Goal: Task Accomplishment & Management: Manage account settings

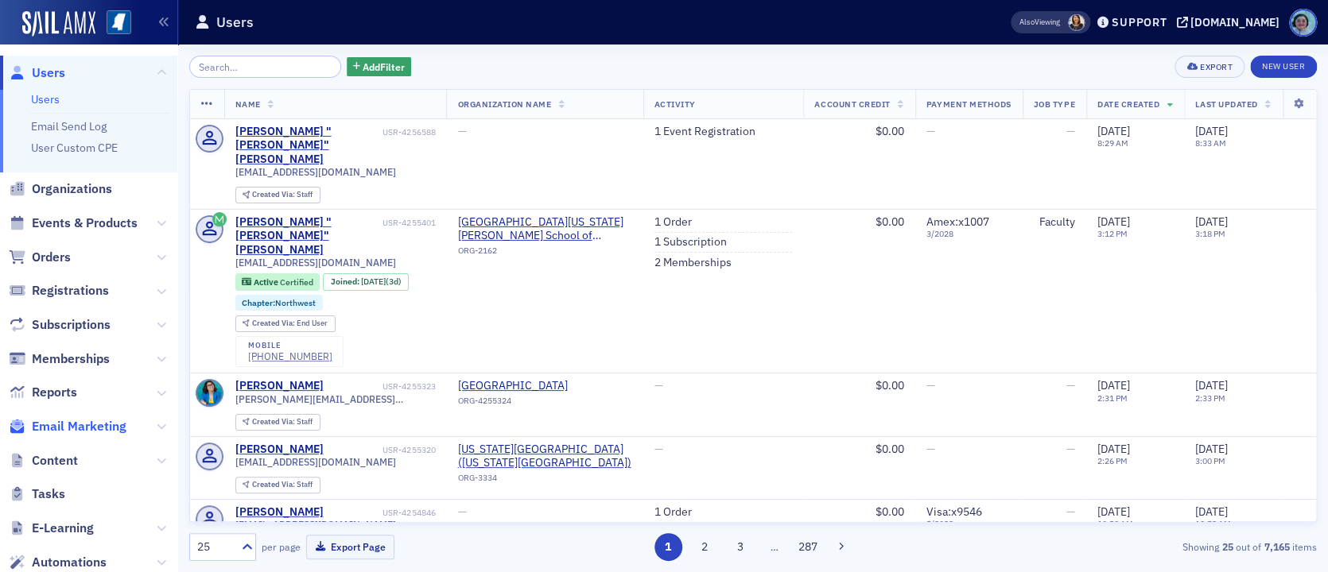
click at [99, 431] on span "Email Marketing" at bounding box center [79, 426] width 95 height 17
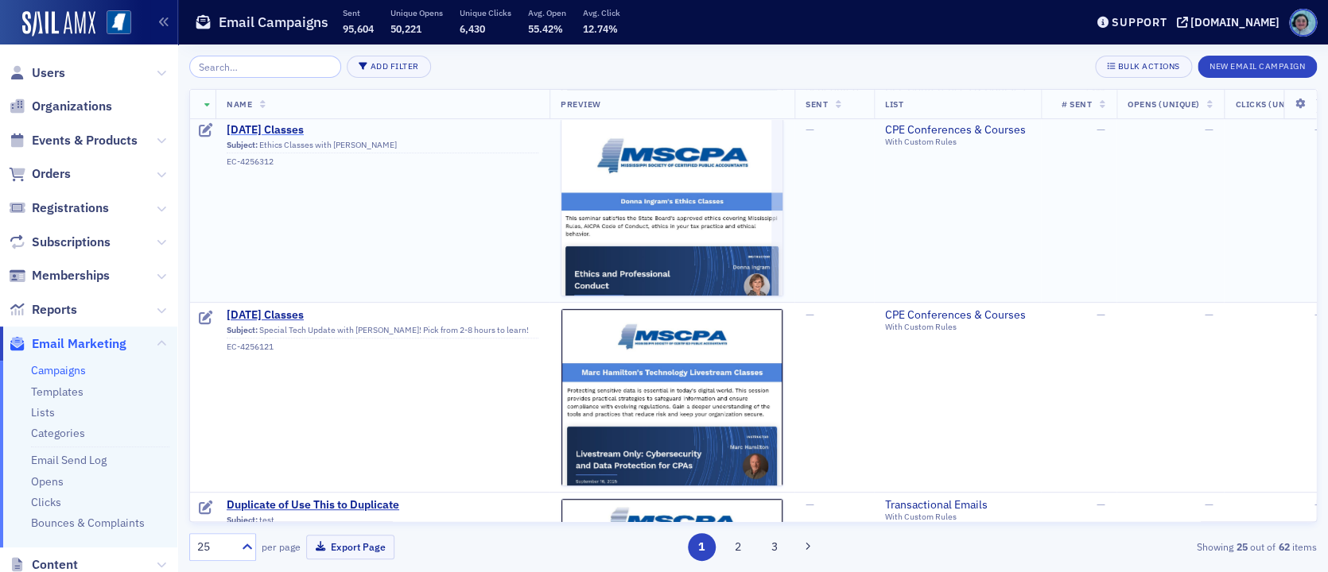
scroll to position [159, 0]
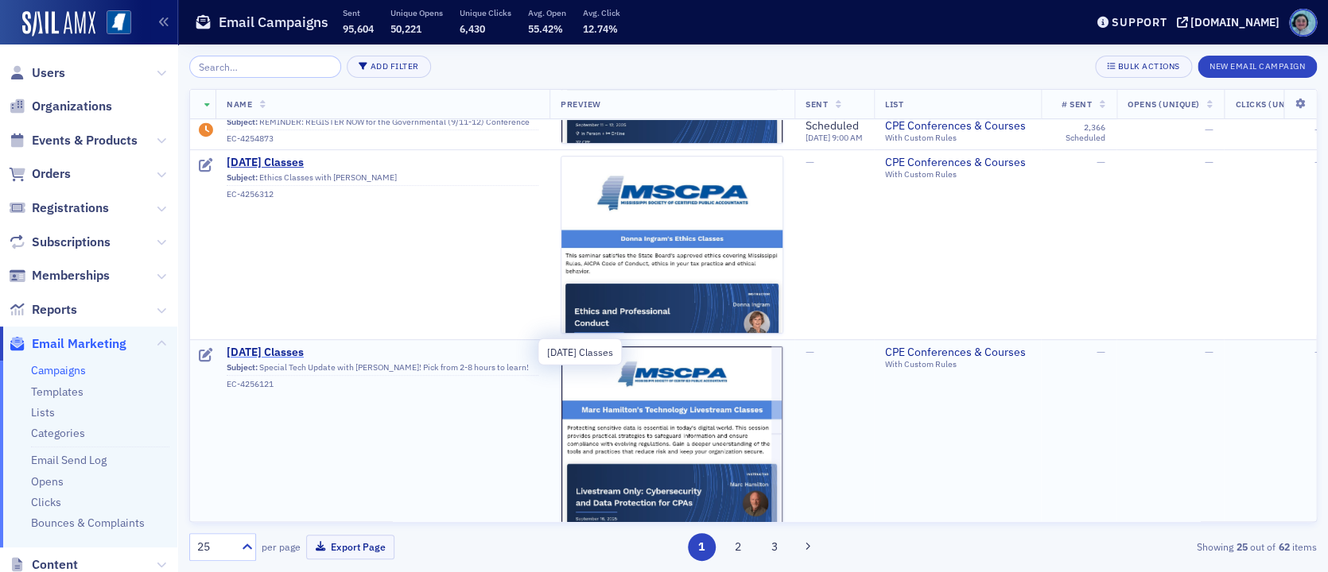
click at [336, 354] on span "[DATE] Classes" at bounding box center [383, 353] width 312 height 14
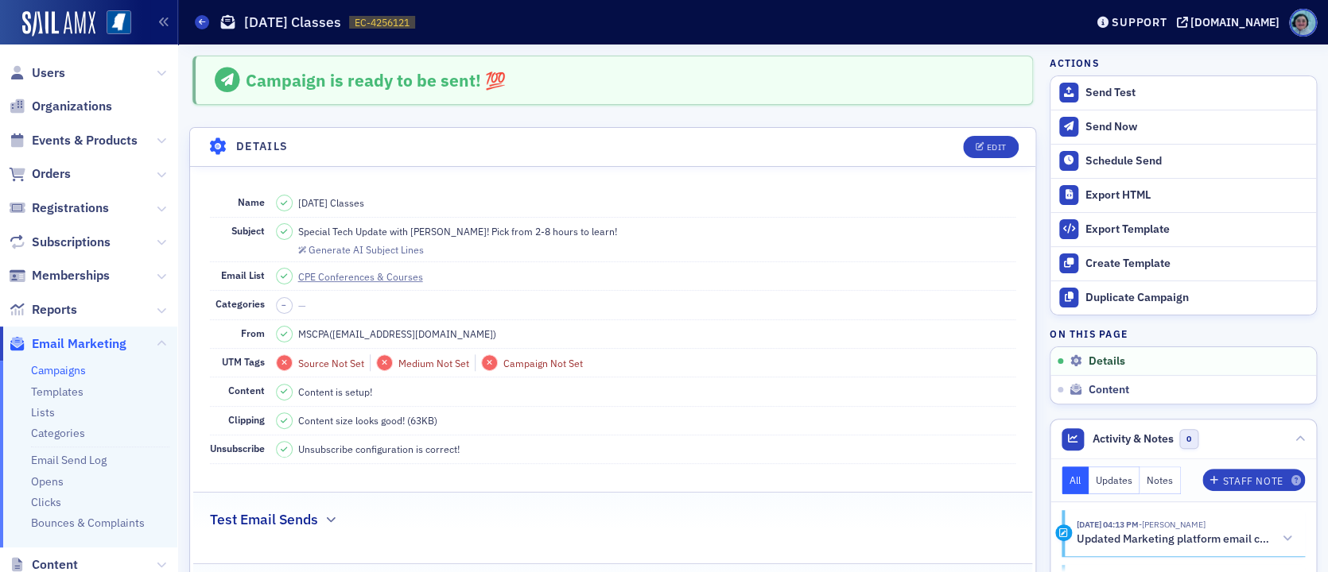
click at [204, 13] on div "Campaigns [DATE] Classes EC-4256121 4256121" at bounding box center [628, 22] width 866 height 30
click at [200, 19] on icon at bounding box center [202, 21] width 6 height 7
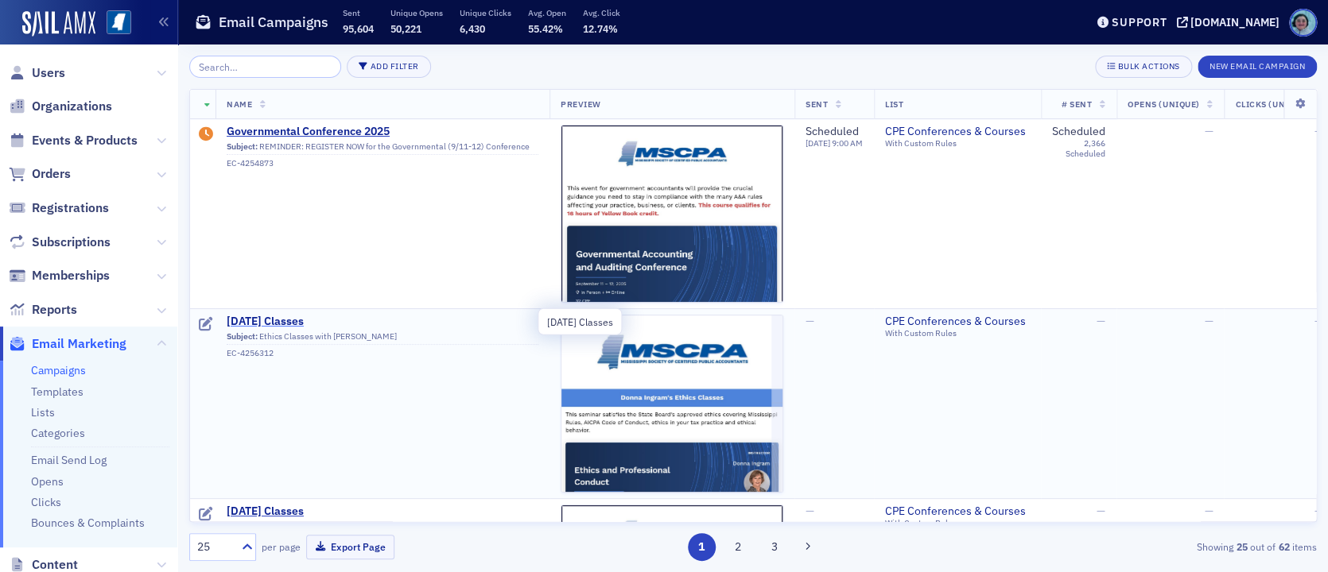
click at [336, 326] on span "[DATE] Classes" at bounding box center [383, 322] width 312 height 14
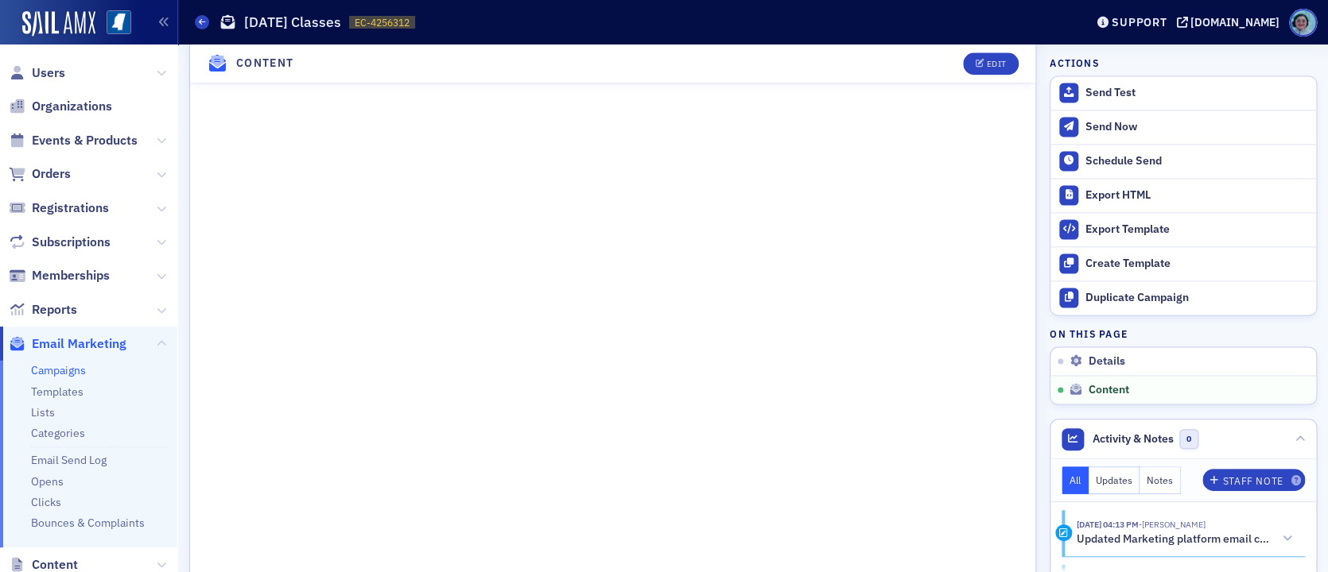
scroll to position [1189, 0]
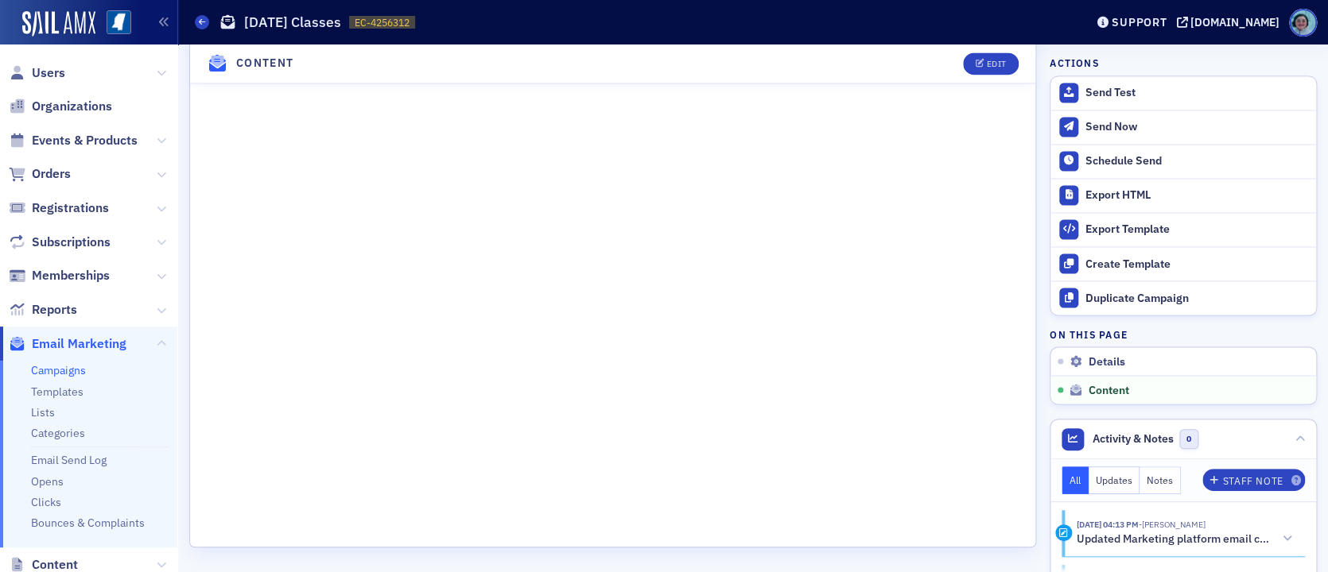
click at [196, 11] on div "Campaigns [DATE] Classes EC-4256312 4256312" at bounding box center [628, 22] width 866 height 30
click at [199, 16] on span at bounding box center [202, 22] width 14 height 14
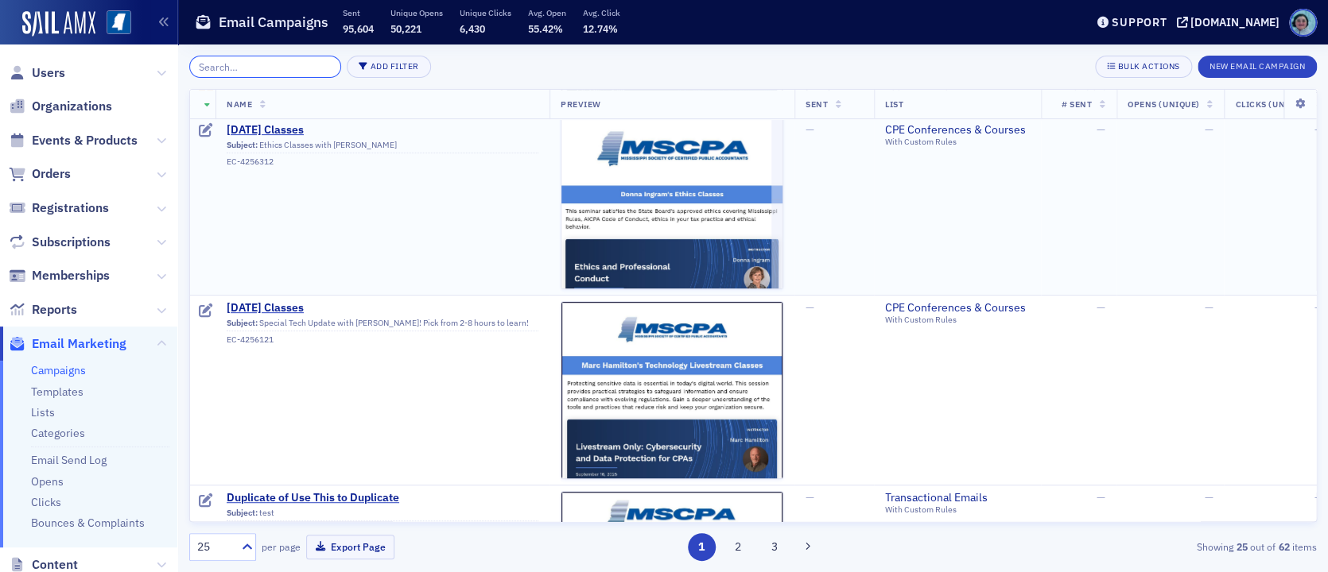
scroll to position [239, 0]
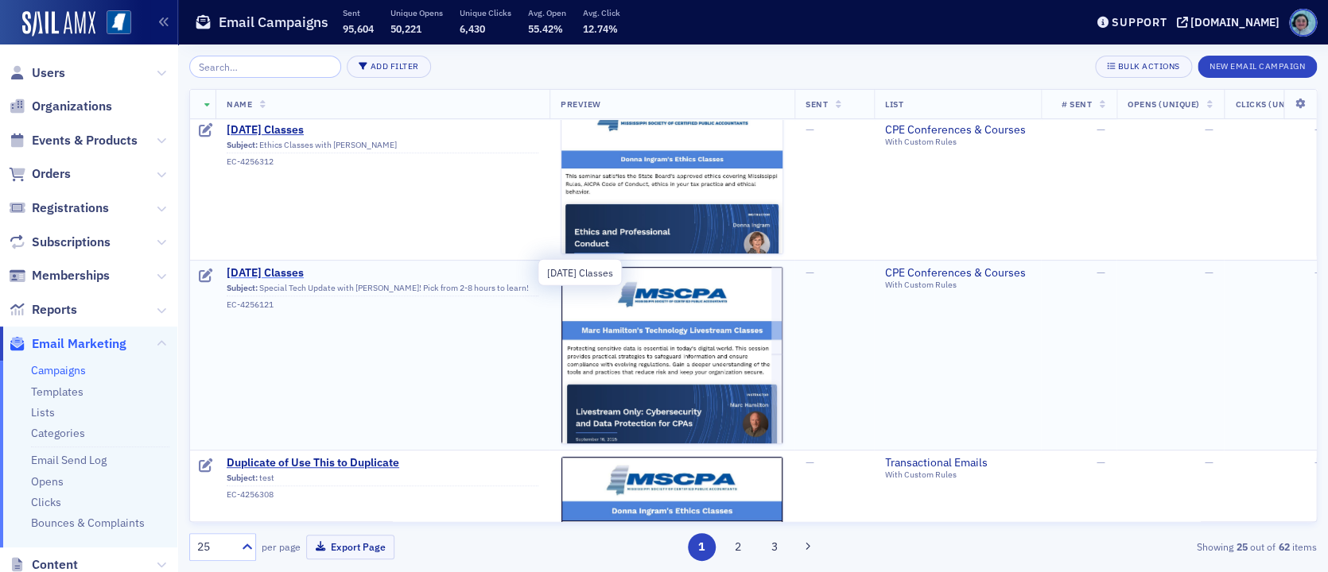
click at [285, 269] on span "[DATE] Classes" at bounding box center [383, 273] width 312 height 14
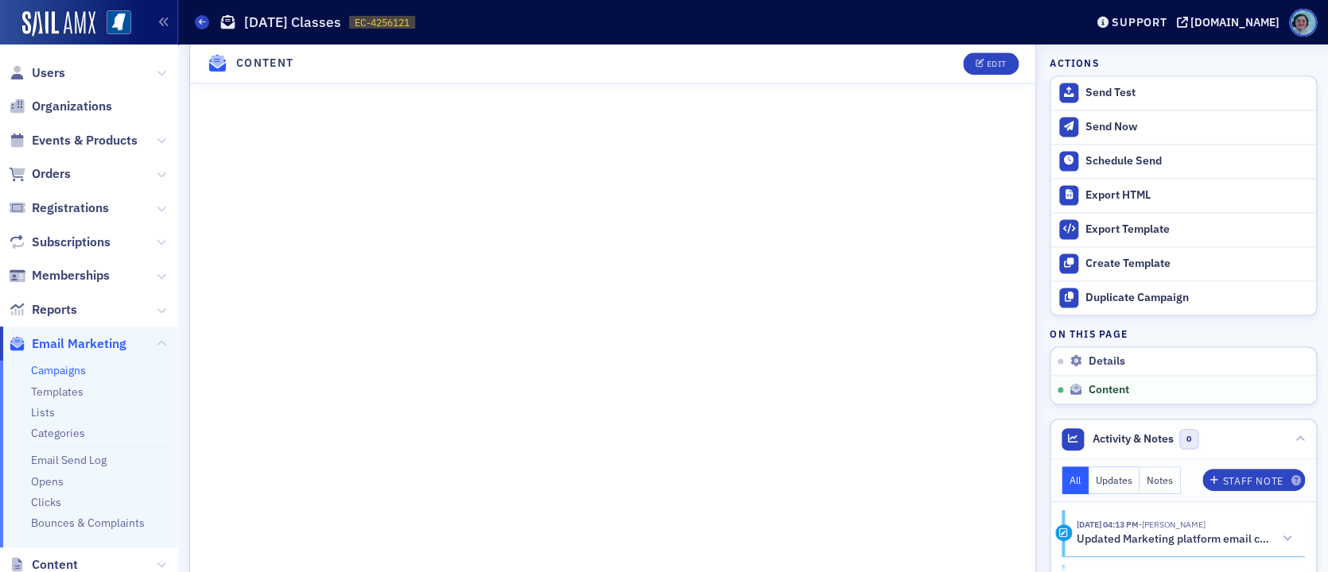
scroll to position [1034, 0]
click at [1123, 91] on div "Send Test" at bounding box center [1196, 93] width 223 height 14
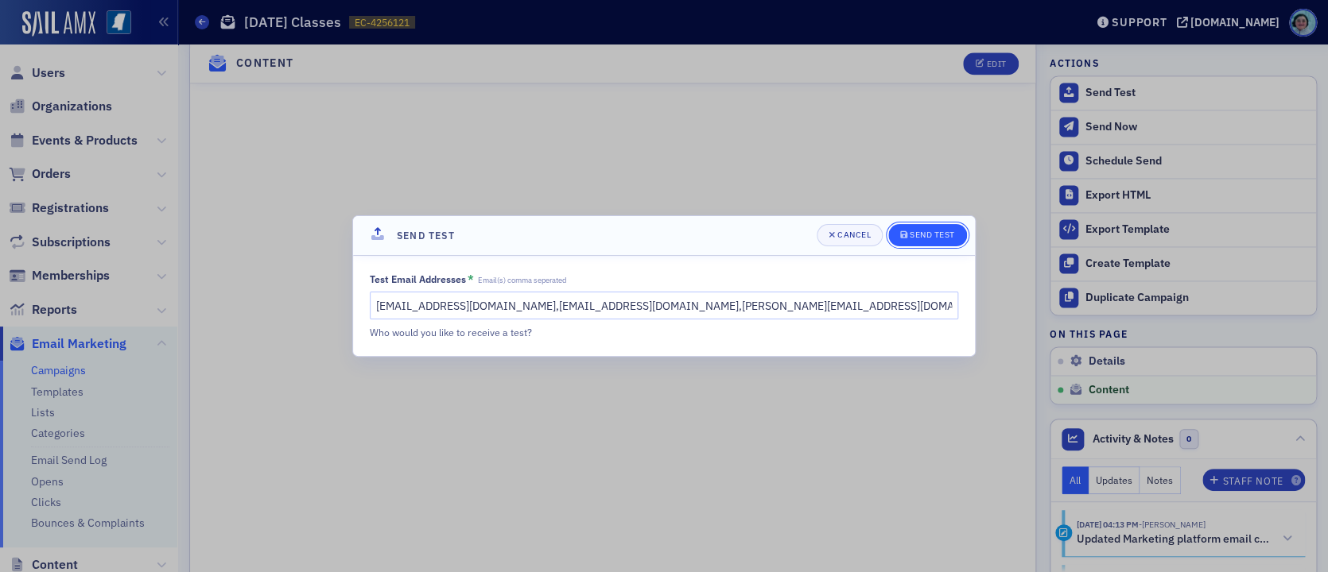
click at [942, 231] on div "Send Test" at bounding box center [932, 235] width 45 height 9
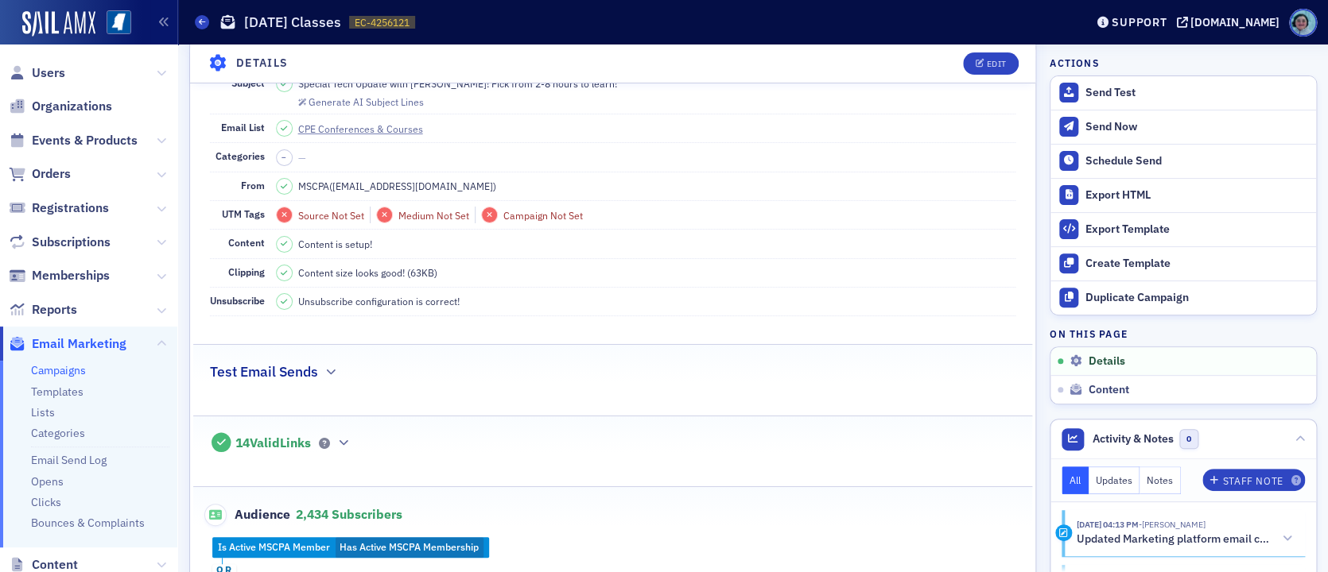
scroll to position [0, 0]
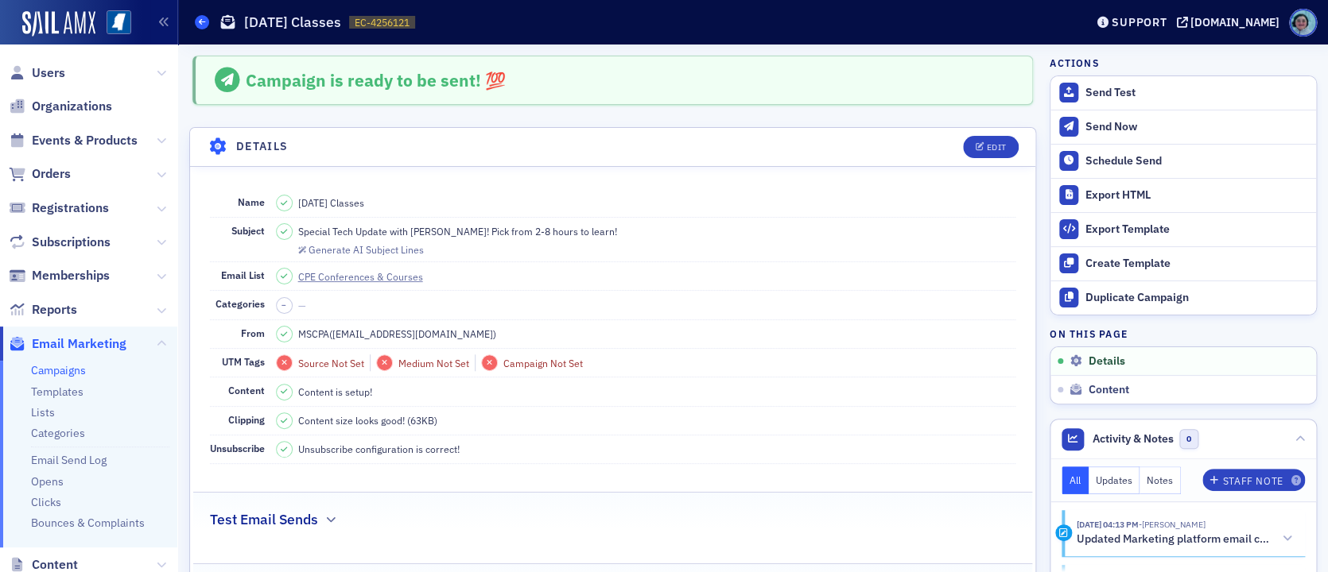
click at [197, 19] on span at bounding box center [202, 22] width 14 height 14
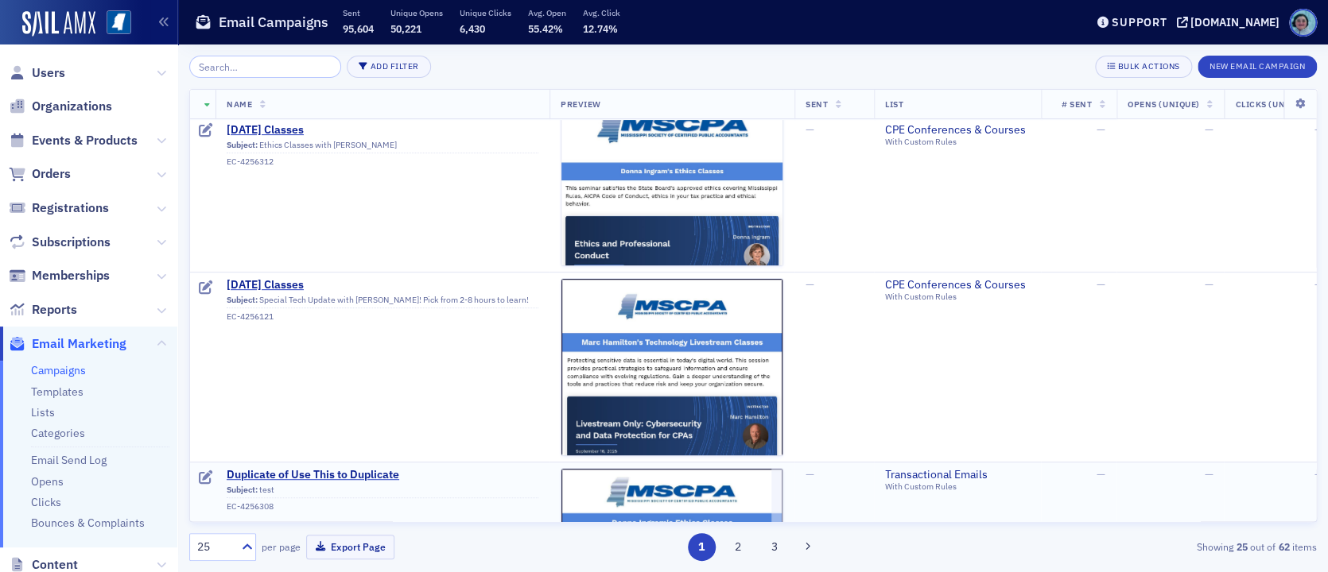
scroll to position [80, 0]
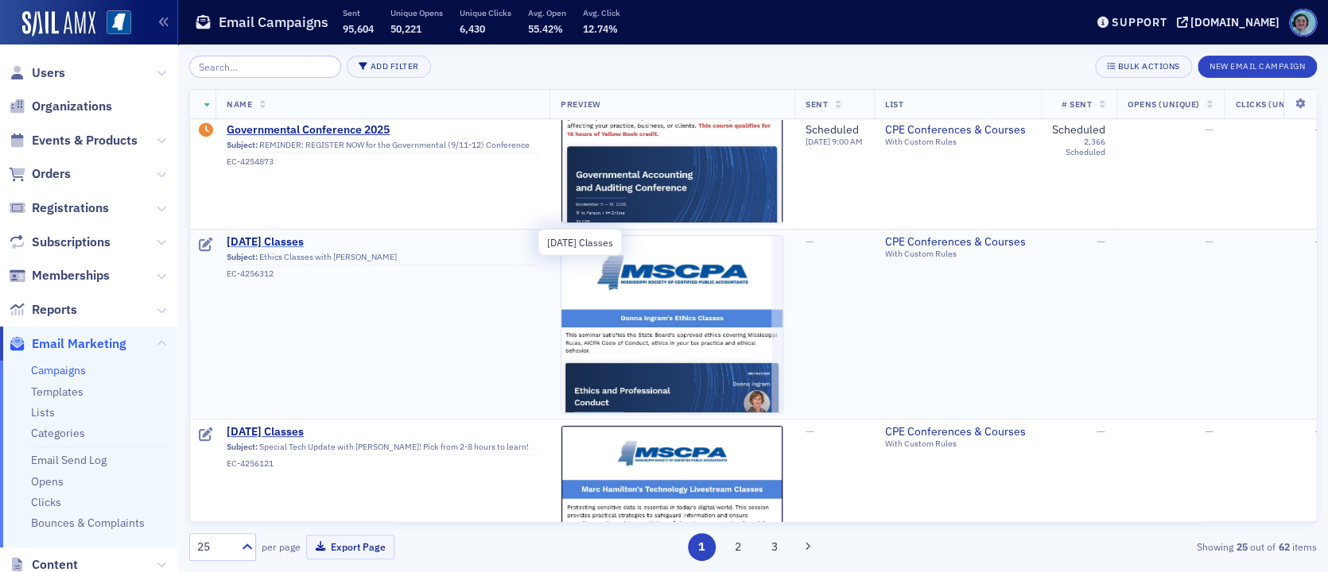
click at [343, 241] on span "[DATE] Classes" at bounding box center [383, 242] width 312 height 14
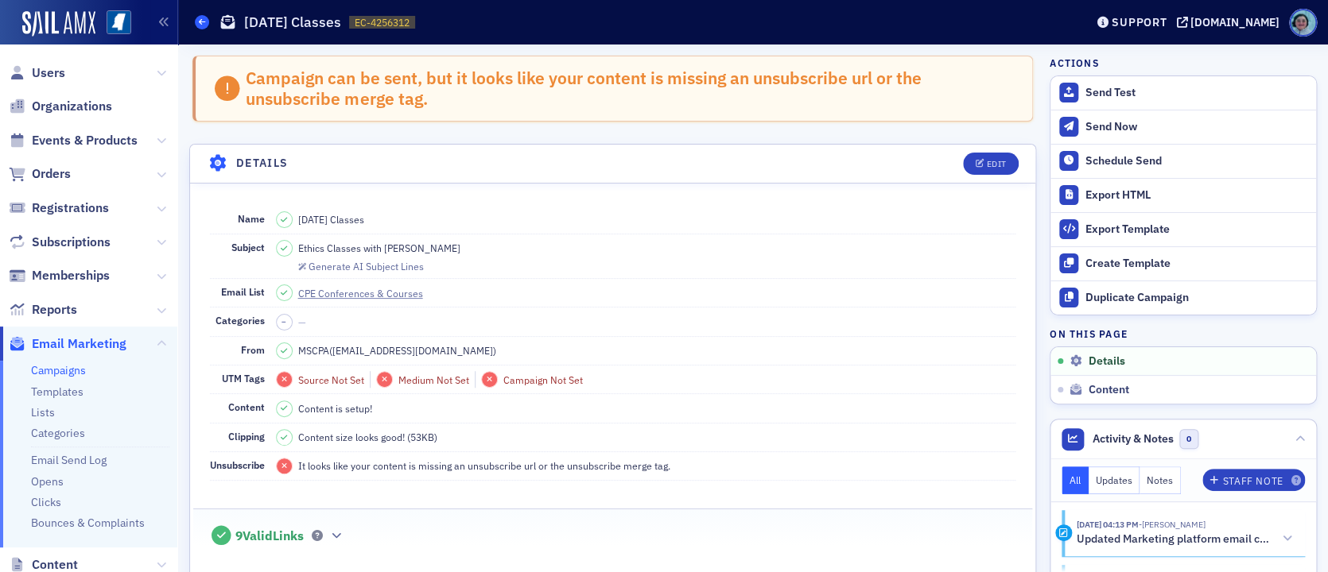
click at [199, 18] on icon at bounding box center [202, 21] width 6 height 7
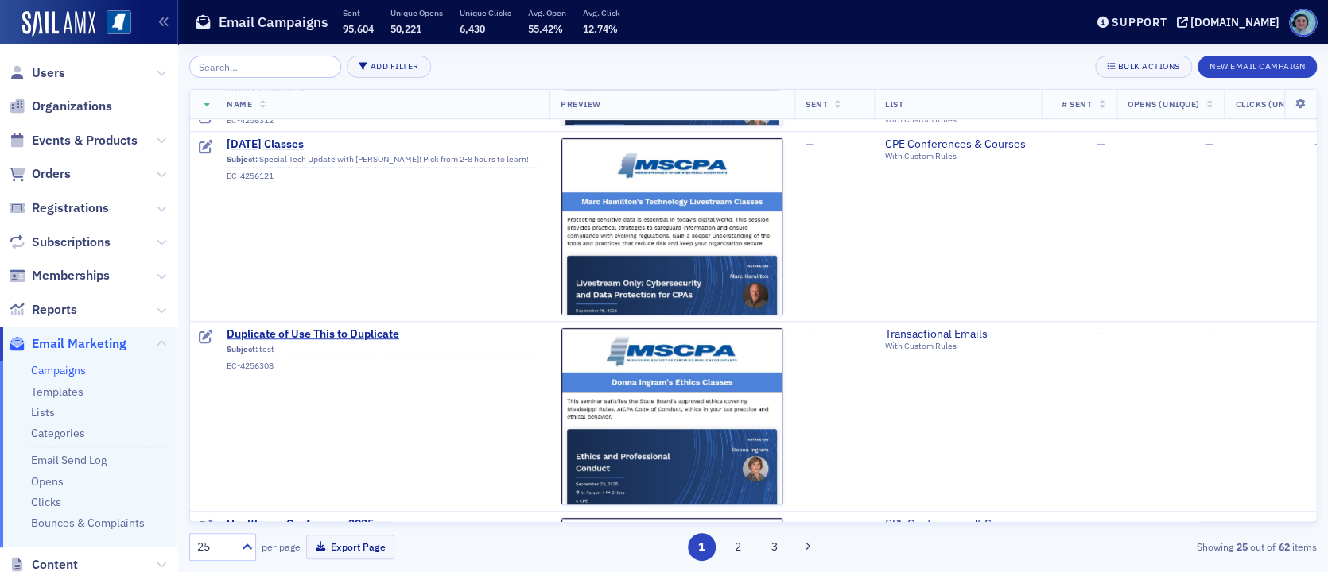
scroll to position [398, 0]
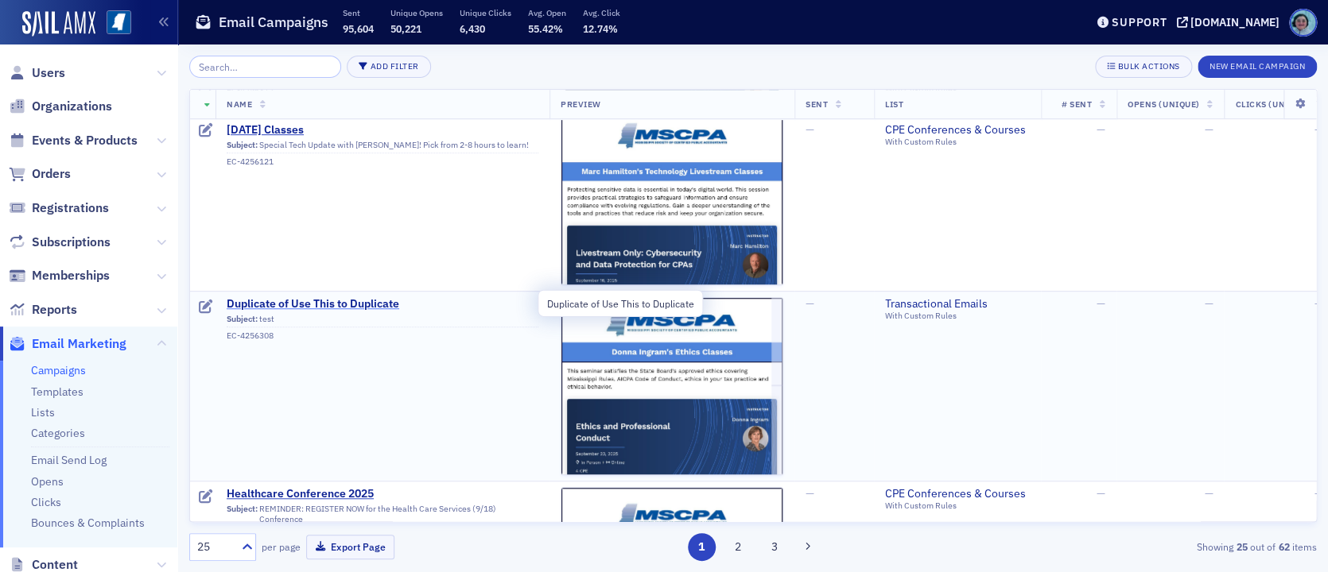
click at [385, 301] on span "Duplicate of Use This to Duplicate" at bounding box center [383, 304] width 312 height 14
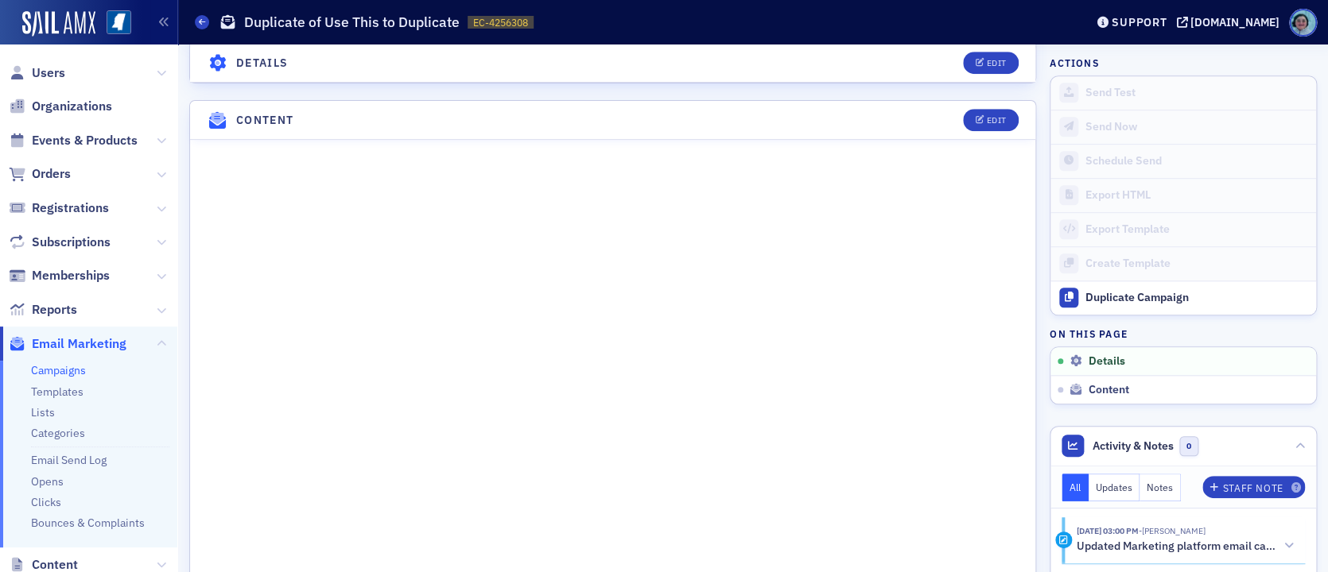
scroll to position [25, 0]
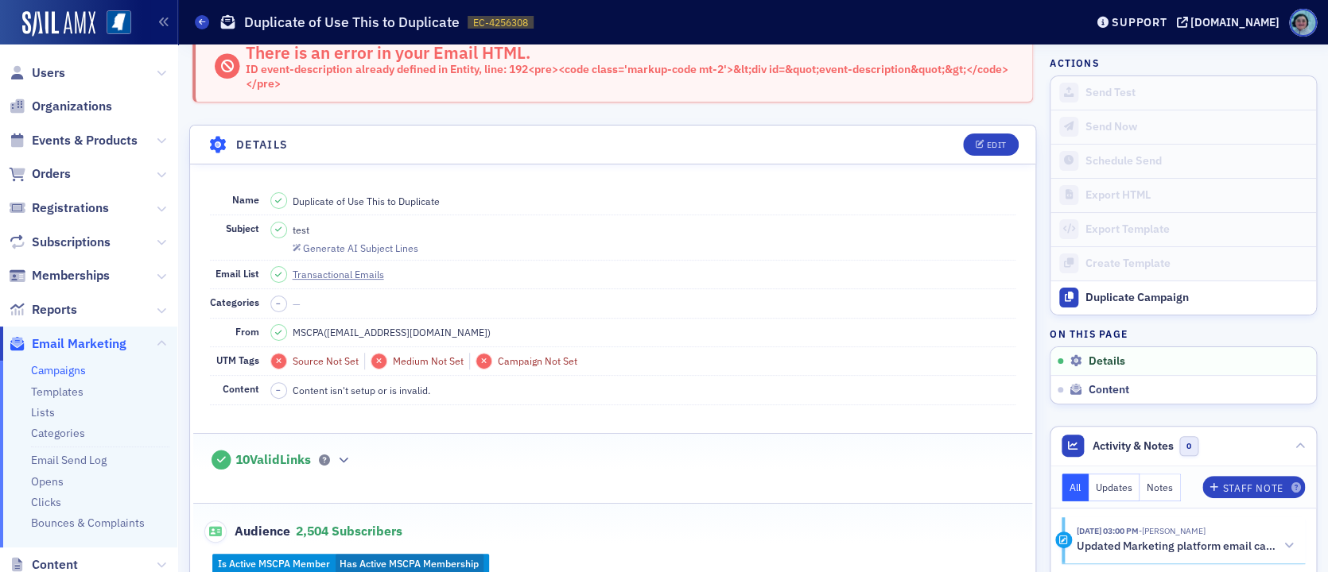
click at [204, 12] on div "Campaigns Duplicate of Use This to Duplicate EC-4256308 4256308" at bounding box center [628, 22] width 866 height 30
click at [201, 15] on div "Campaigns Duplicate of Use This to Duplicate EC-4256308 4256308" at bounding box center [628, 22] width 866 height 30
click at [203, 14] on div "Campaigns Duplicate of Use This to Duplicate EC-4256308 4256308" at bounding box center [628, 22] width 866 height 30
click at [203, 21] on icon at bounding box center [202, 21] width 6 height 7
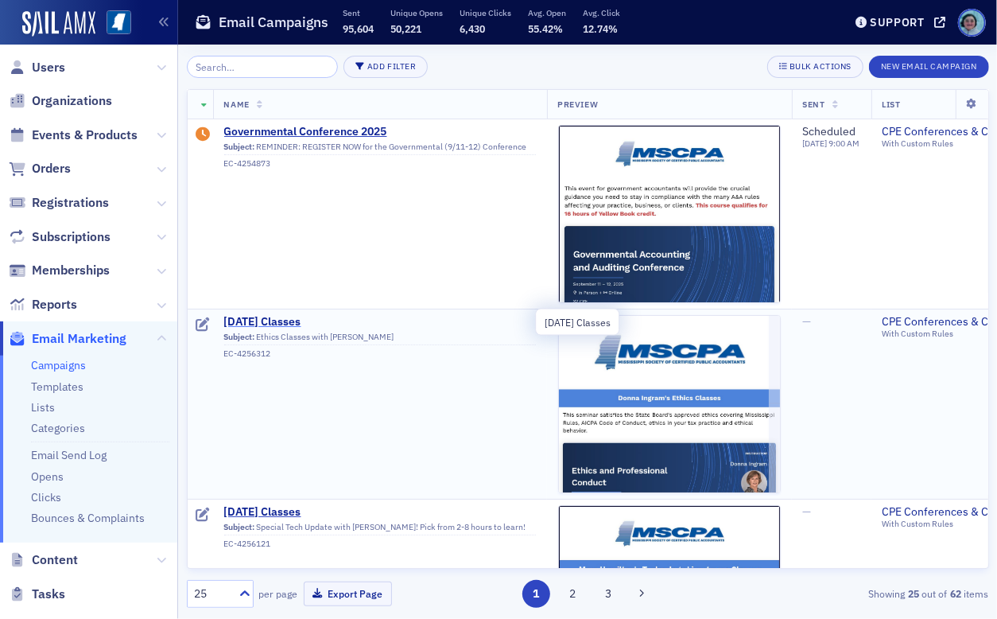
click at [312, 317] on span "[DATE] Classes" at bounding box center [380, 322] width 312 height 14
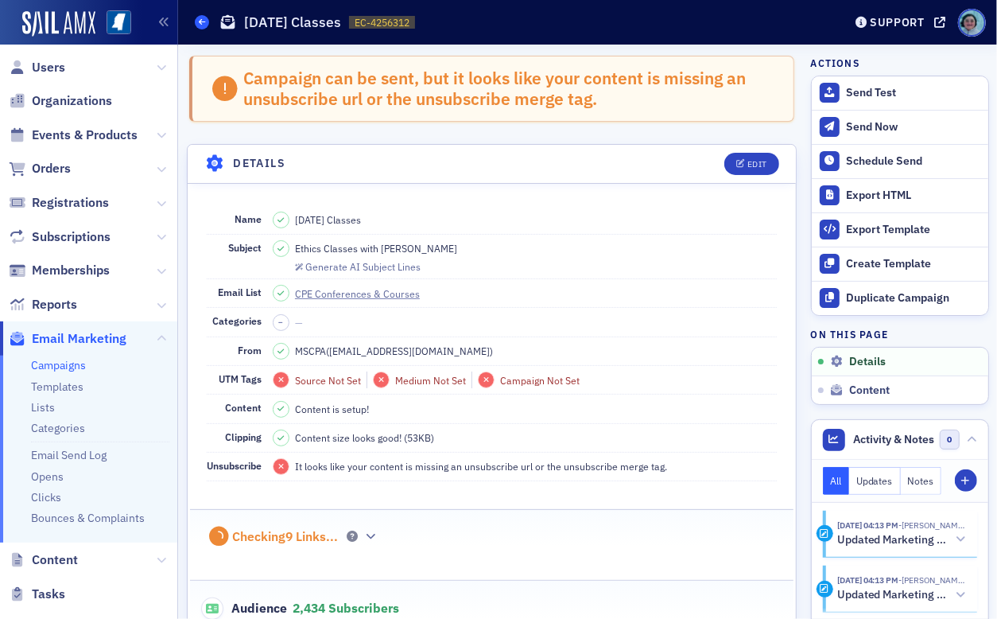
click at [197, 21] on span at bounding box center [202, 22] width 14 height 14
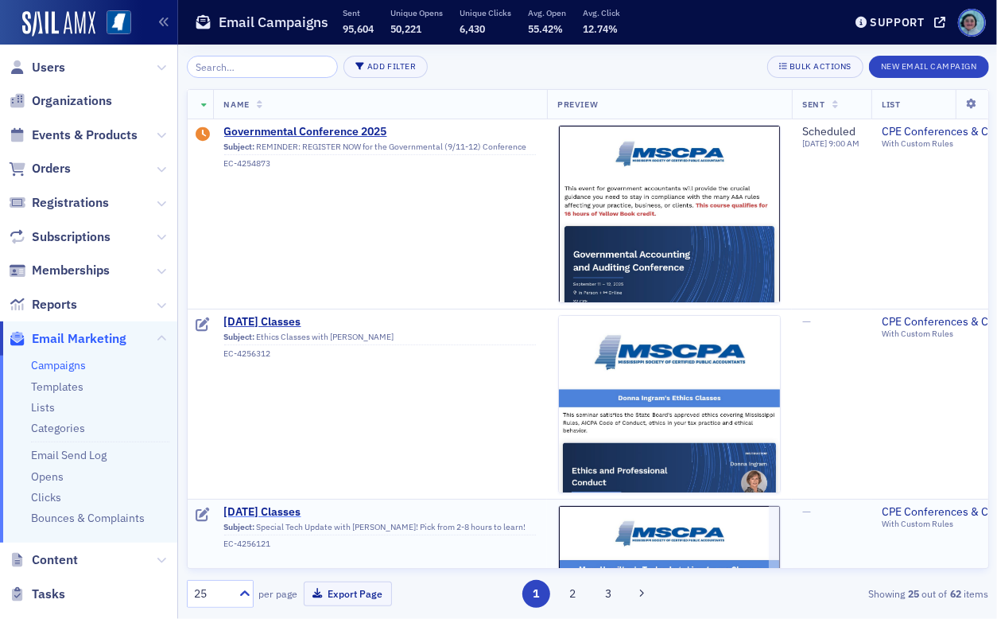
click at [318, 514] on span "[DATE] Classes" at bounding box center [380, 512] width 312 height 14
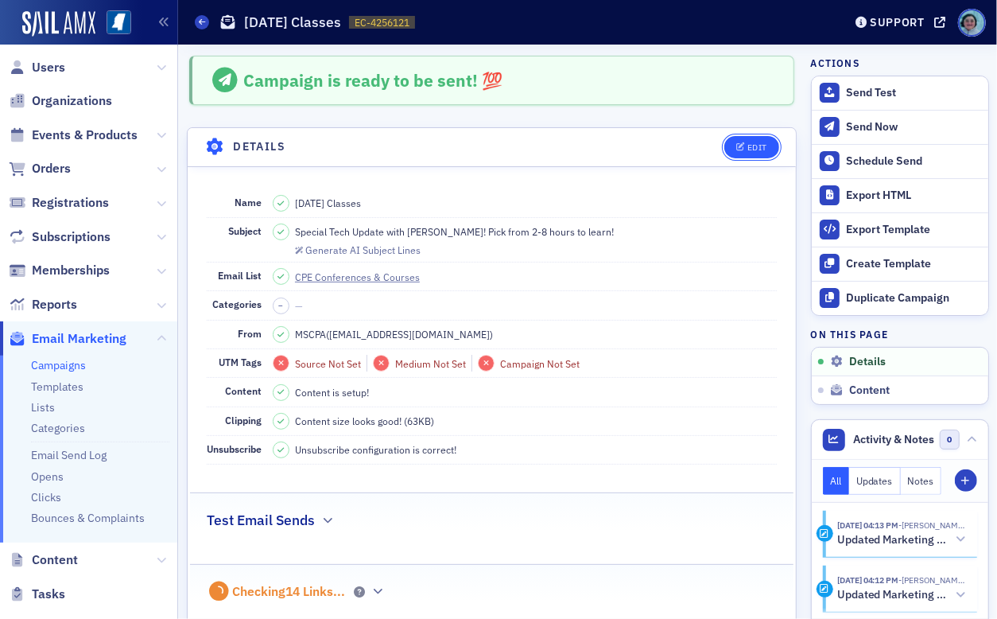
click at [747, 144] on div "Edit" at bounding box center [757, 147] width 20 height 9
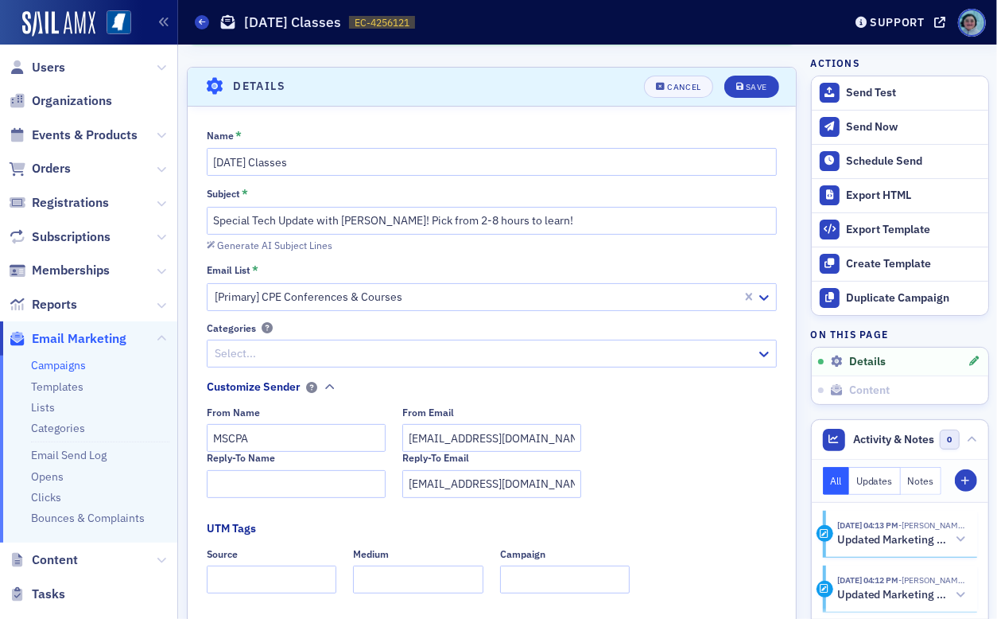
scroll to position [74, 0]
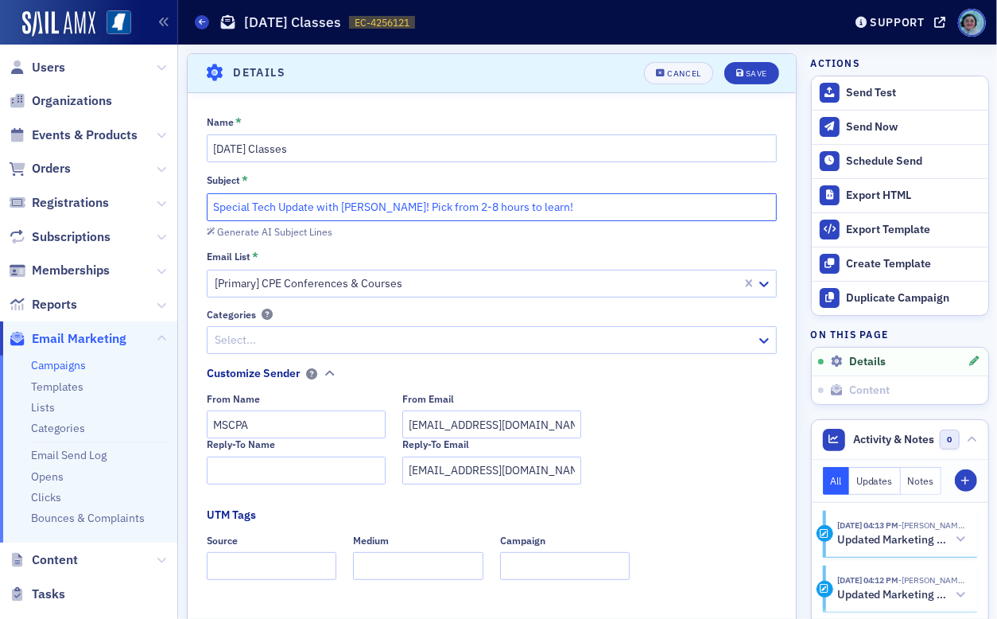
click at [313, 207] on input "Special Tech Update with [PERSON_NAME]! Pick from 2-8 hours to learn!" at bounding box center [492, 207] width 570 height 28
type input "Special Tech Updates with [PERSON_NAME]! Pick from 2-8 hours to learn!"
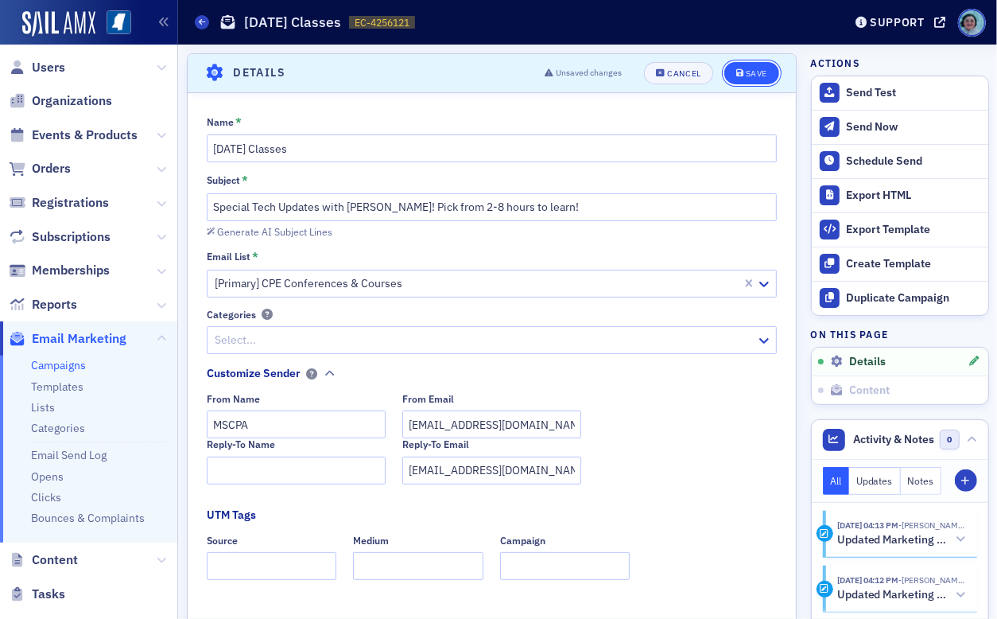
click at [752, 72] on div "Save" at bounding box center [756, 73] width 21 height 9
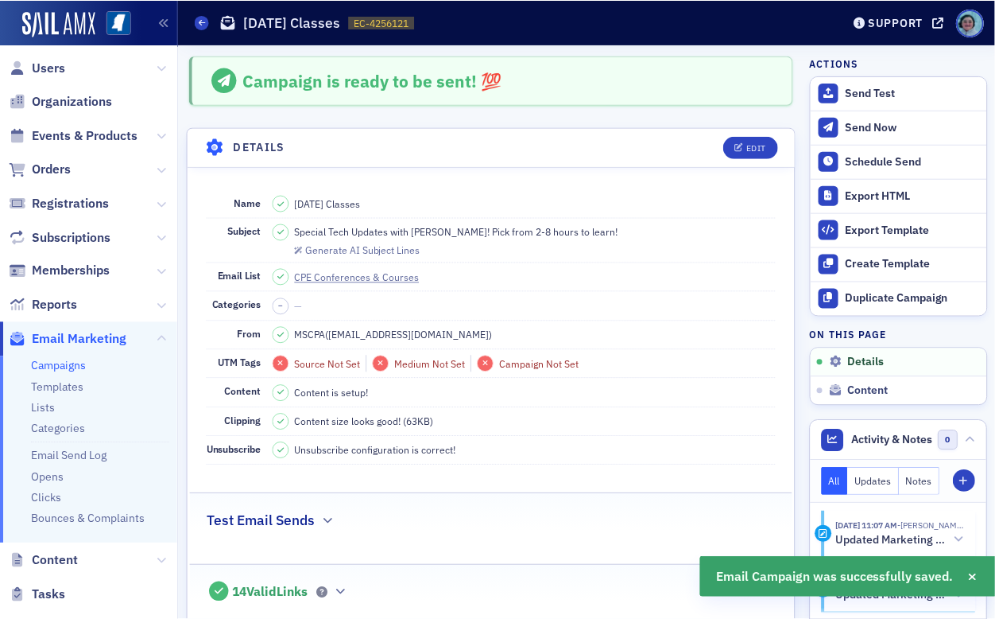
scroll to position [0, 0]
